Goal: Task Accomplishment & Management: Use online tool/utility

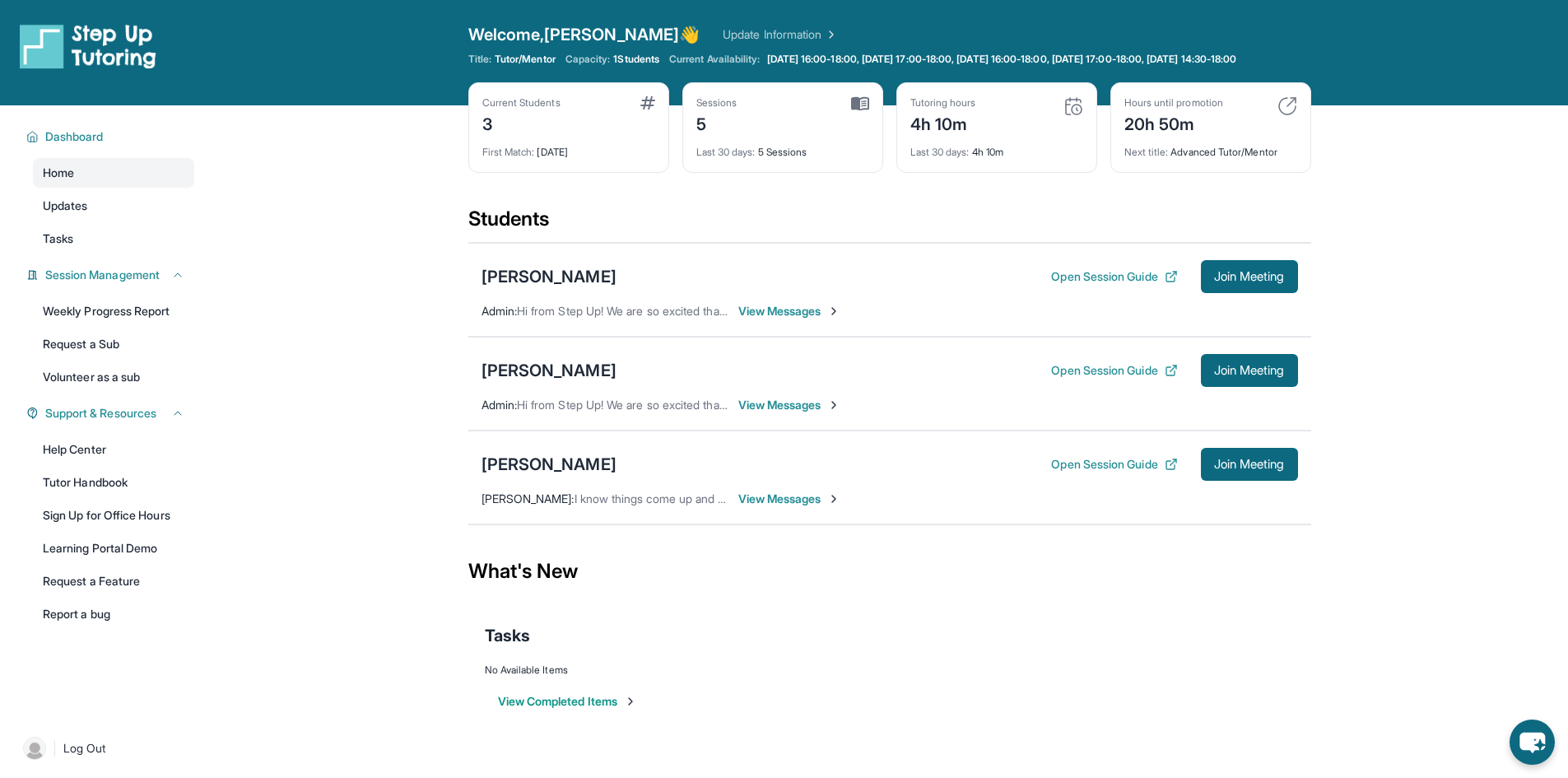
click at [1125, 387] on div "Open Session Guide Join Meeting" at bounding box center [1174, 370] width 246 height 33
click at [1130, 379] on button "Open Session Guide" at bounding box center [1114, 370] width 126 height 16
click at [1271, 375] on span "Join Meeting" at bounding box center [1249, 370] width 71 height 10
click at [1241, 375] on span "Join Meeting" at bounding box center [1249, 370] width 71 height 10
